Goal: Task Accomplishment & Management: Use online tool/utility

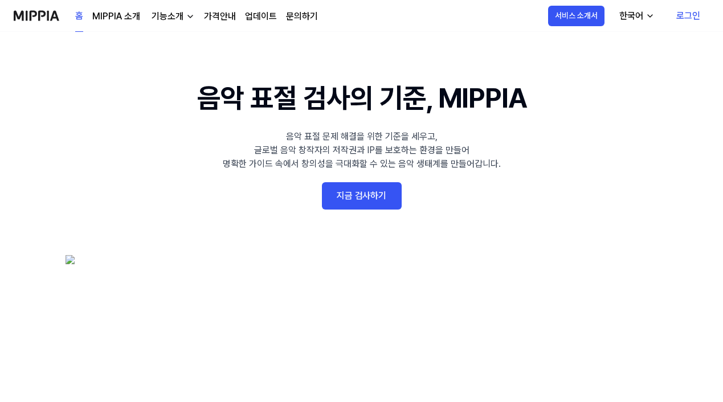
click at [358, 198] on link "지금 검사하기" at bounding box center [362, 195] width 80 height 27
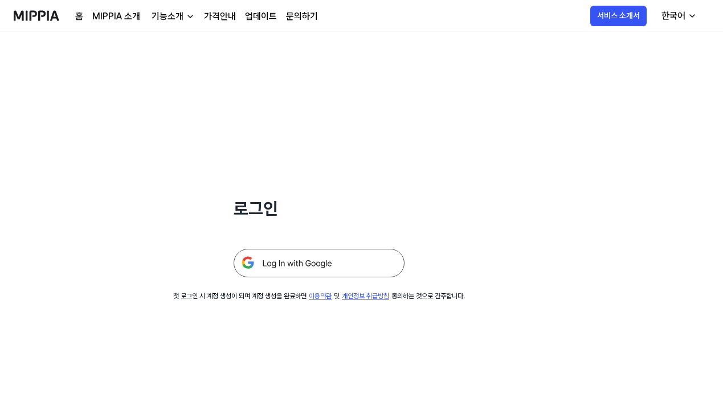
click at [296, 266] on img at bounding box center [319, 263] width 171 height 29
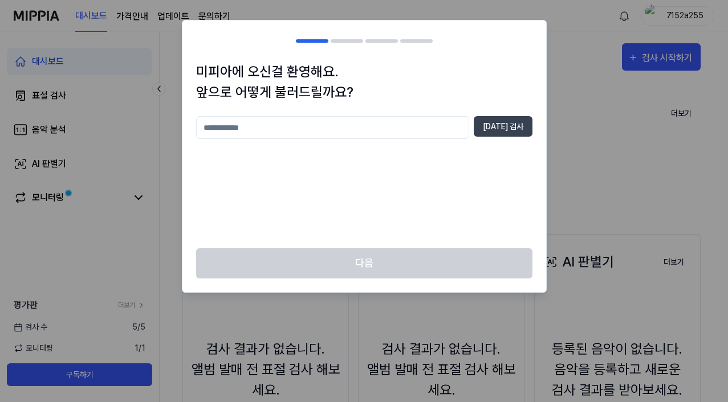
click at [312, 128] on input "text" at bounding box center [332, 127] width 273 height 23
type input "*"
click at [512, 128] on button "[DATE] 검사" at bounding box center [503, 126] width 59 height 21
click at [337, 131] on input "*" at bounding box center [332, 127] width 273 height 23
type input "**"
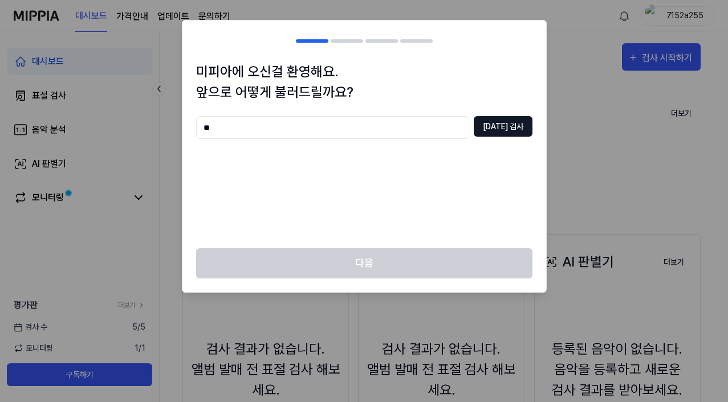
click at [511, 126] on button "[DATE] 검사" at bounding box center [503, 126] width 59 height 21
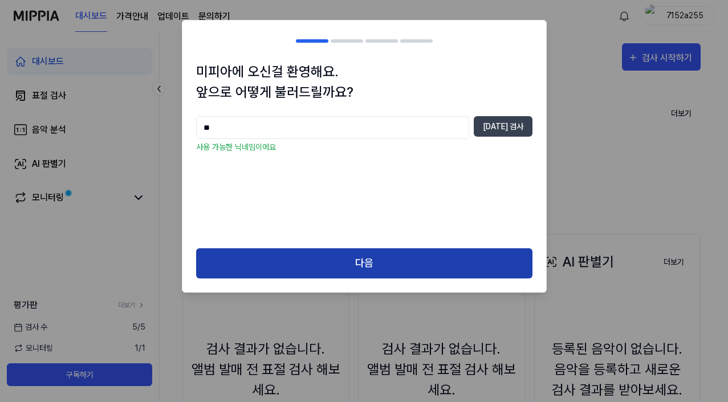
click at [343, 261] on button "다음" at bounding box center [364, 264] width 336 height 30
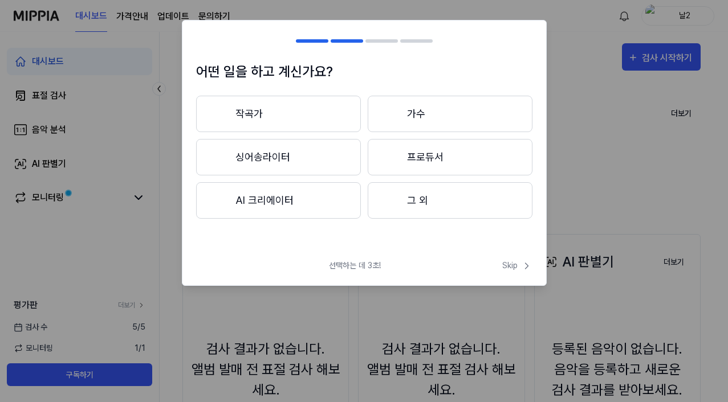
click at [412, 212] on button "그 외" at bounding box center [450, 200] width 165 height 36
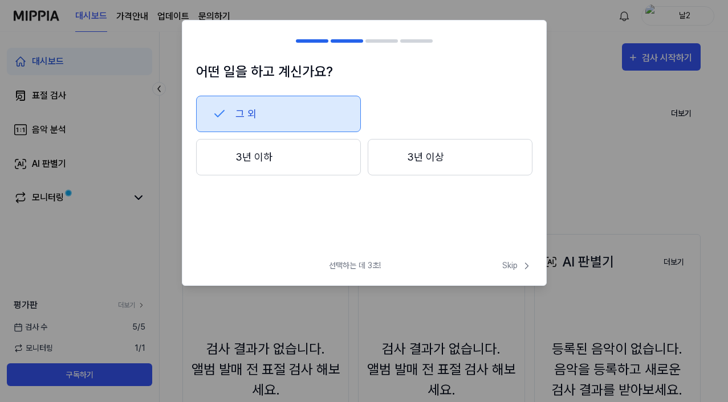
click at [455, 158] on button "3년 이상" at bounding box center [450, 157] width 165 height 36
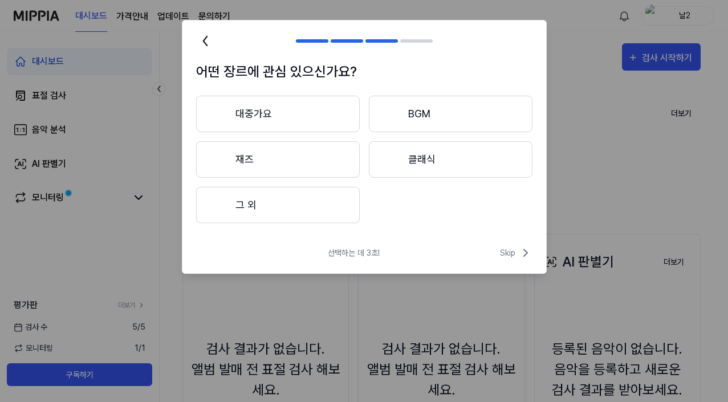
click at [291, 114] on button "대중가요" at bounding box center [278, 114] width 164 height 36
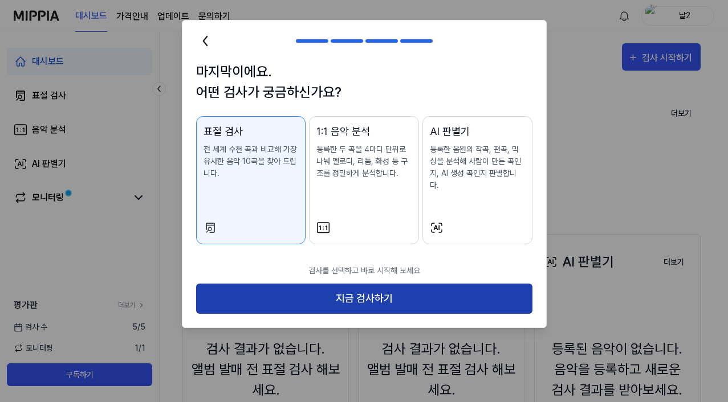
click at [303, 291] on button "지금 검사하기" at bounding box center [364, 299] width 336 height 30
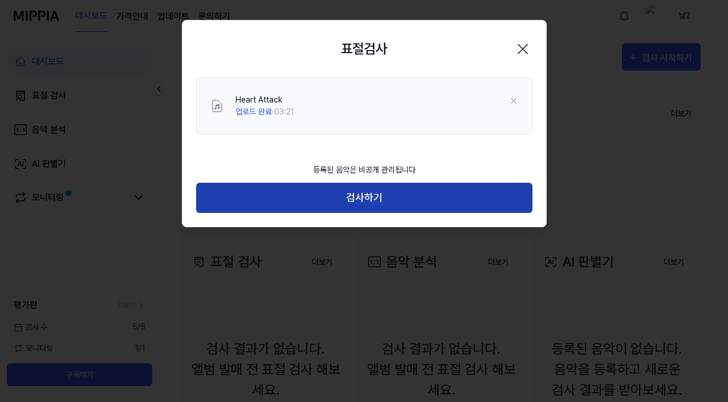
click at [381, 198] on button "검사하기" at bounding box center [364, 198] width 336 height 30
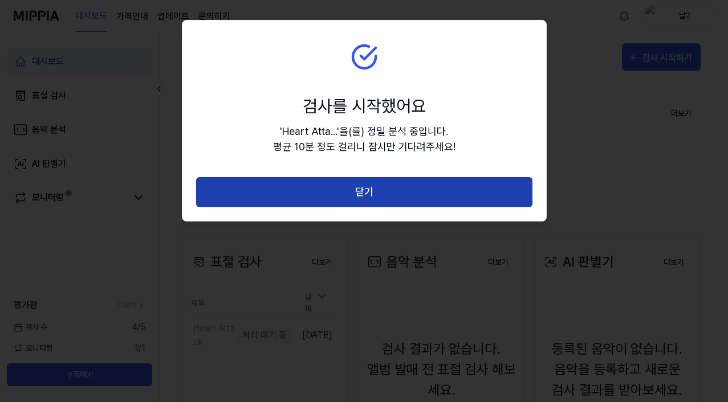
click at [379, 198] on button "닫기" at bounding box center [364, 192] width 336 height 30
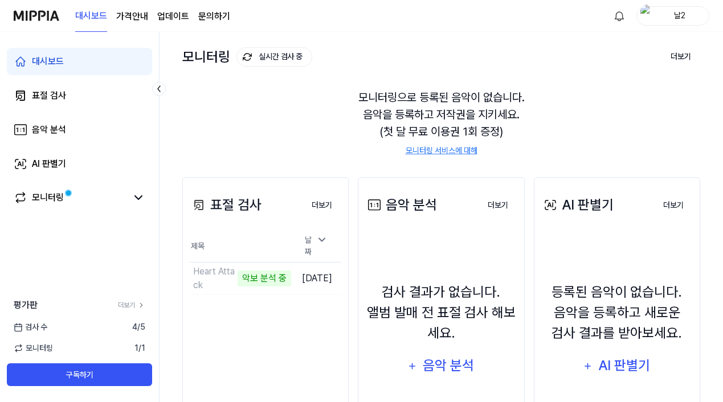
scroll to position [114, 0]
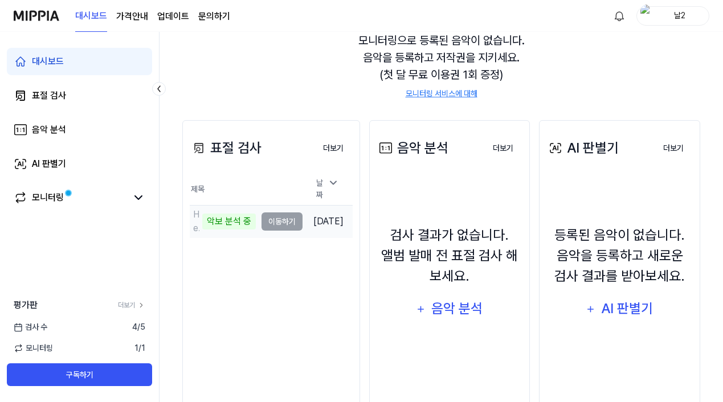
click at [283, 217] on td "Heart Attack 악보 분석 중 이동하기" at bounding box center [246, 222] width 113 height 32
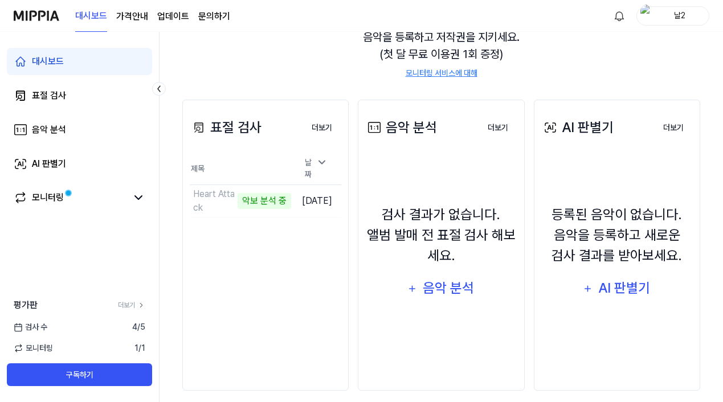
scroll to position [146, 0]
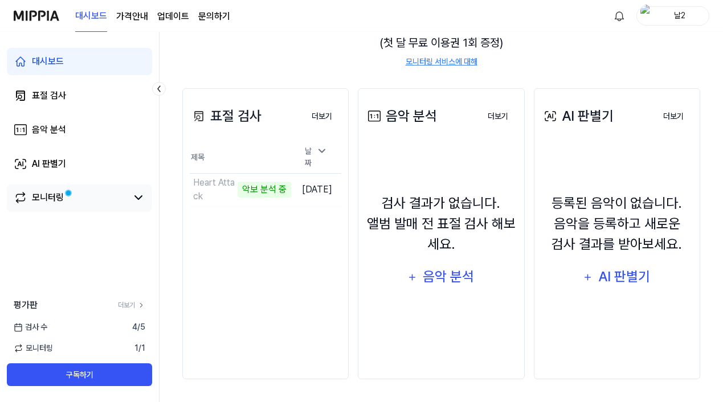
click at [113, 200] on link "모니터링" at bounding box center [70, 198] width 113 height 14
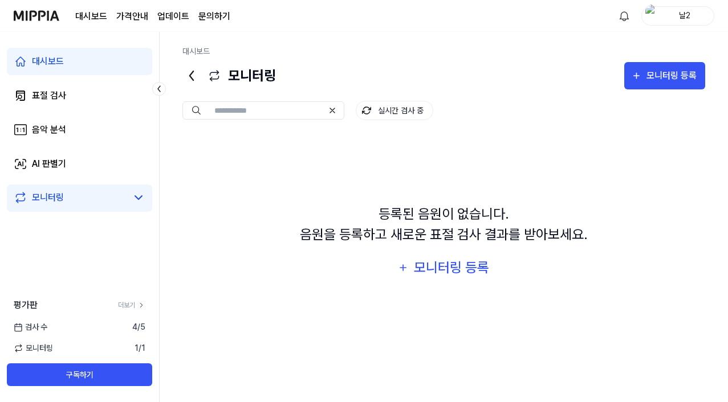
click at [190, 76] on icon at bounding box center [191, 75] width 3 height 9
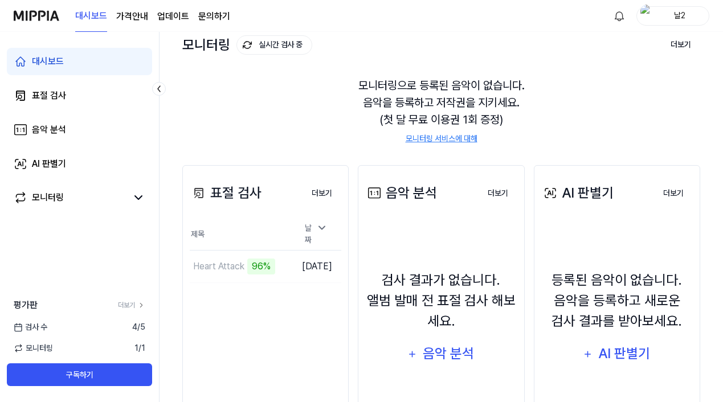
scroll to position [89, 0]
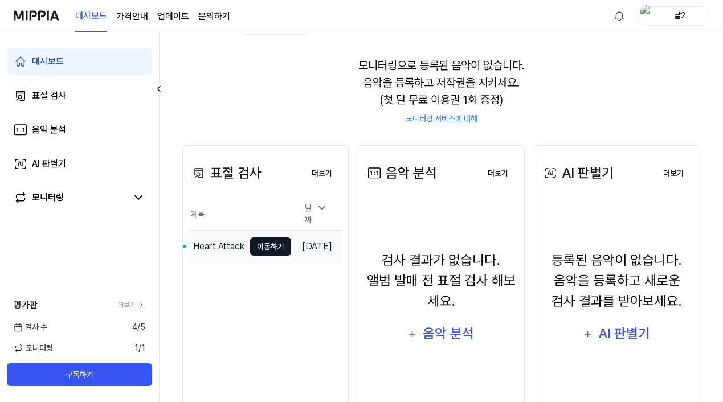
click at [263, 244] on button "이동하기" at bounding box center [270, 247] width 41 height 18
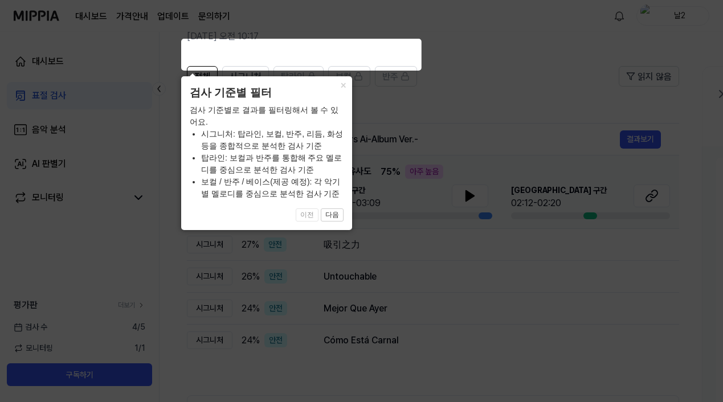
scroll to position [114, 0]
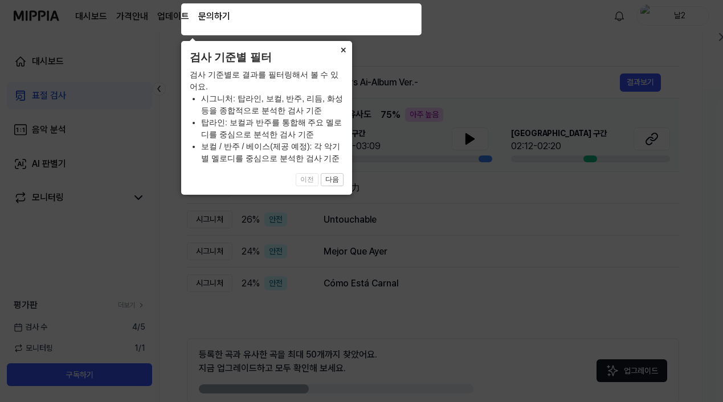
click at [340, 51] on button "×" at bounding box center [343, 49] width 18 height 16
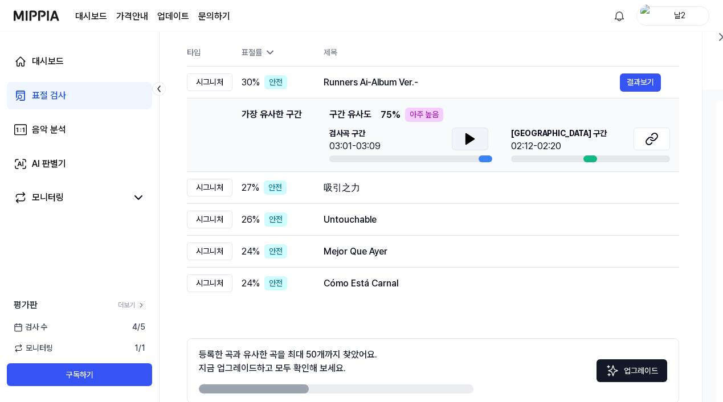
click at [462, 146] on button at bounding box center [470, 139] width 36 height 23
click at [658, 139] on icon at bounding box center [652, 139] width 14 height 14
click at [648, 185] on button "결과보기" at bounding box center [640, 188] width 41 height 18
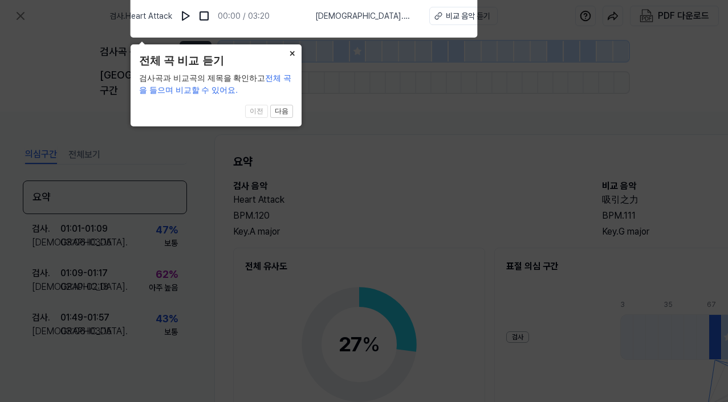
click at [292, 53] on button "×" at bounding box center [292, 52] width 18 height 16
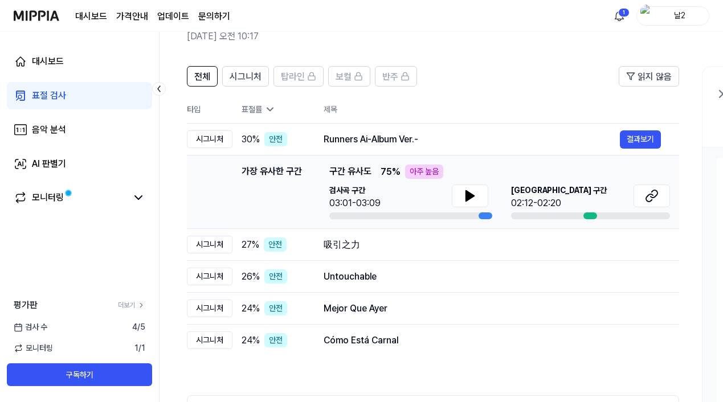
scroll to position [114, 0]
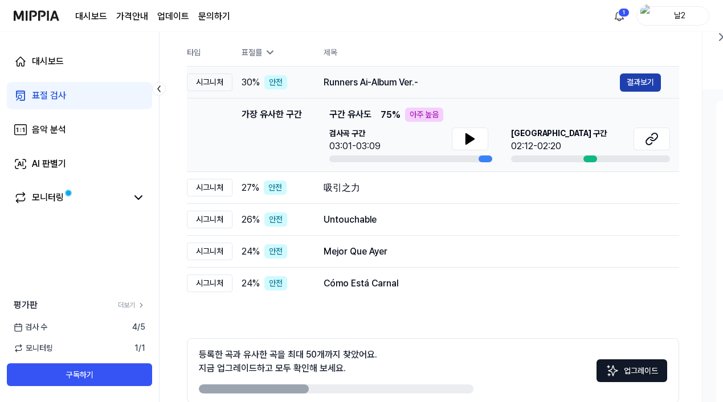
click at [645, 79] on button "결과보기" at bounding box center [640, 83] width 41 height 18
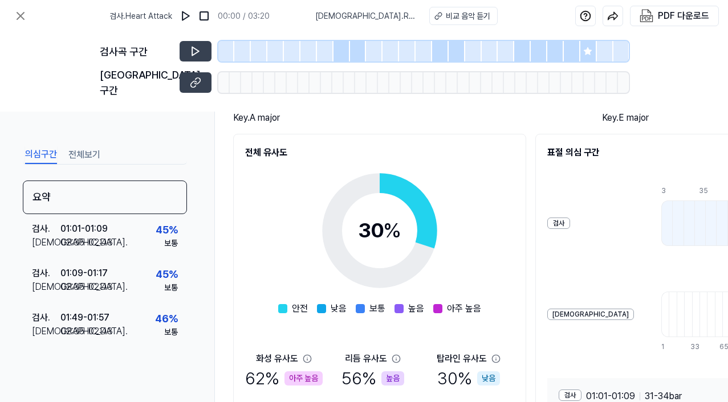
scroll to position [114, 38]
